Goal: Transaction & Acquisition: Purchase product/service

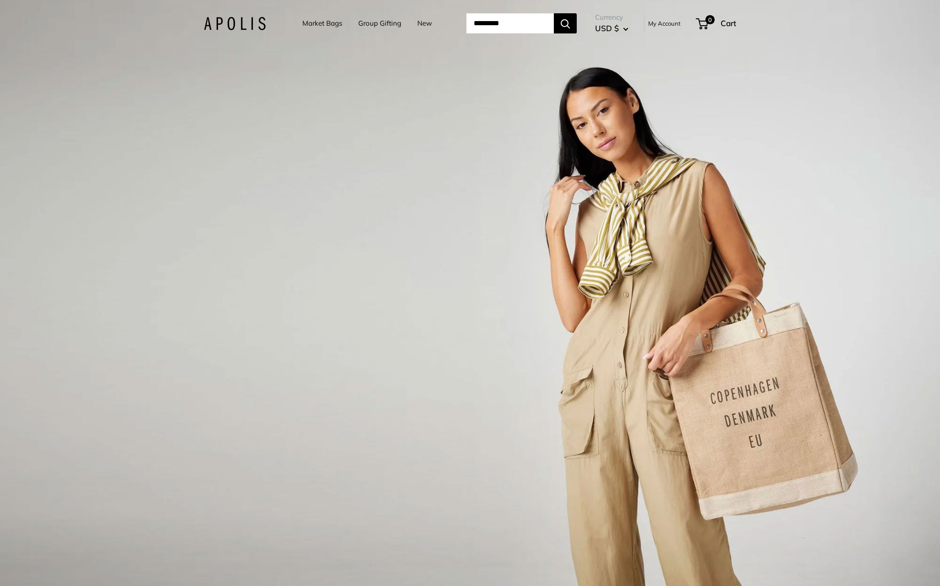
click at [382, 26] on link "Group Gifting" at bounding box center [379, 23] width 43 height 13
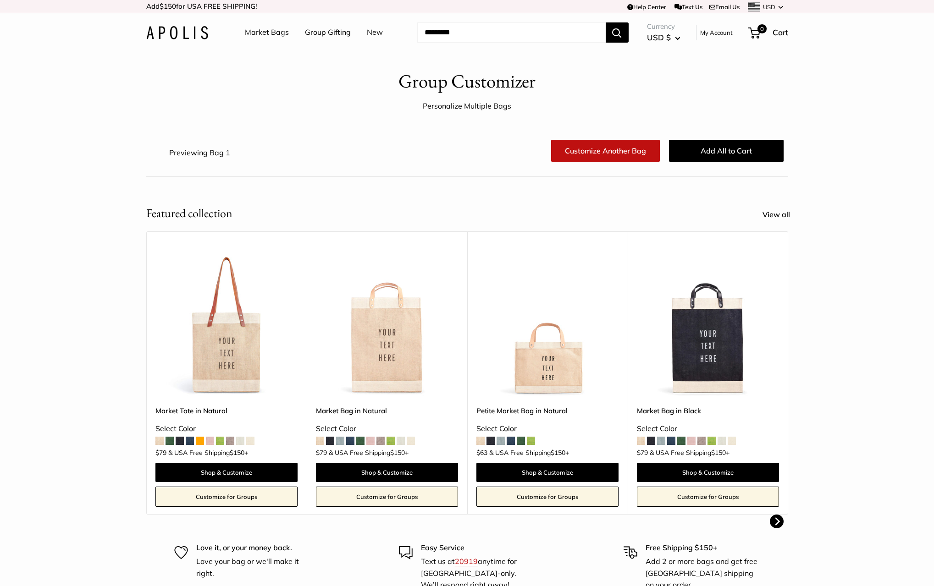
click at [0, 0] on img at bounding box center [0, 0] width 0 height 0
